Goal: Task Accomplishment & Management: Manage account settings

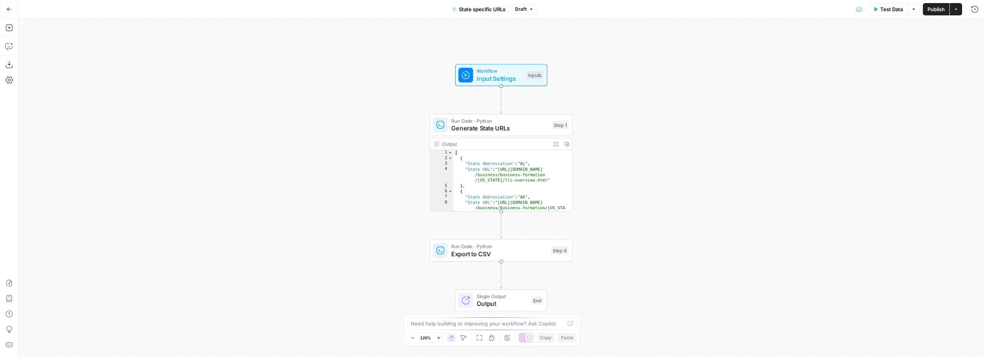
click at [10, 13] on button "Go Back" at bounding box center [9, 9] width 14 height 14
